Goal: Find contact information: Find contact information

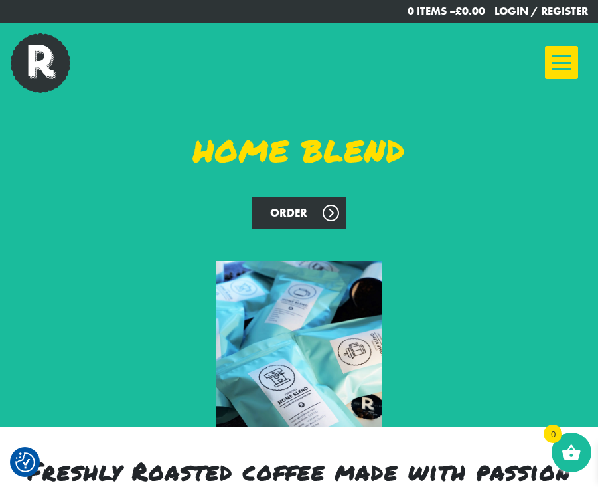
click at [565, 72] on div at bounding box center [561, 62] width 33 height 33
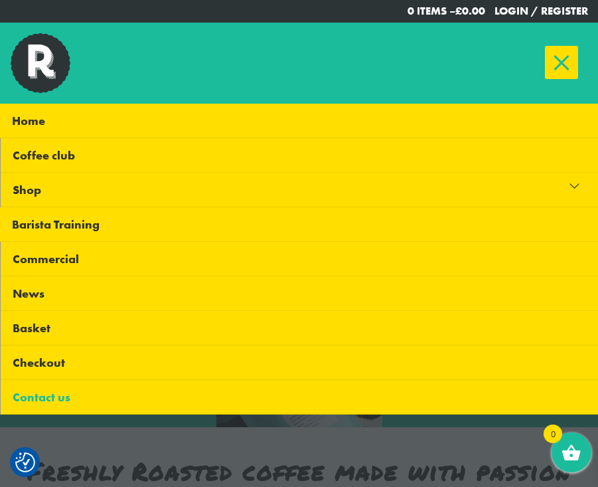
click at [43, 398] on link "Contact us" at bounding box center [300, 397] width 598 height 35
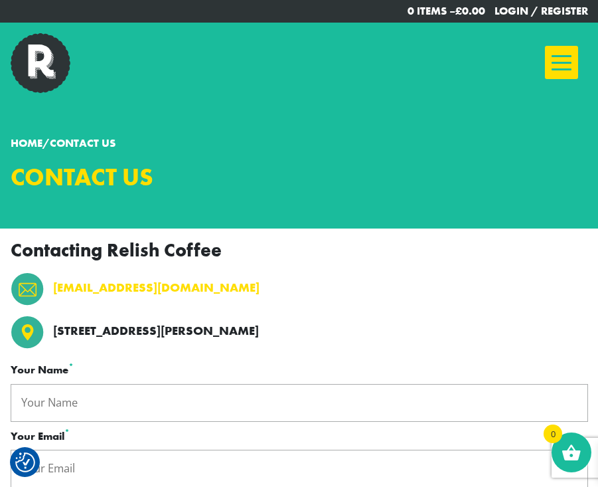
click at [58, 291] on link "[EMAIL_ADDRESS][DOMAIN_NAME]" at bounding box center [156, 288] width 207 height 19
